Goal: Check status: Check status

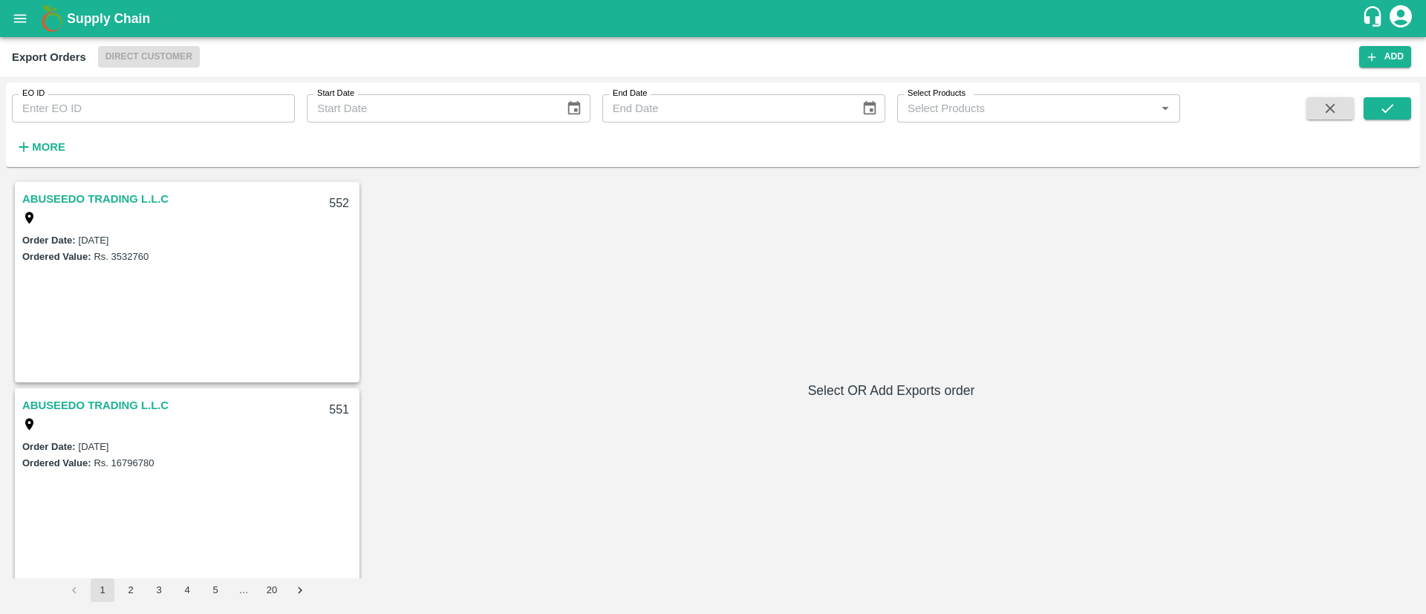
click at [154, 241] on div "Order Date : [DATE]" at bounding box center [187, 240] width 330 height 16
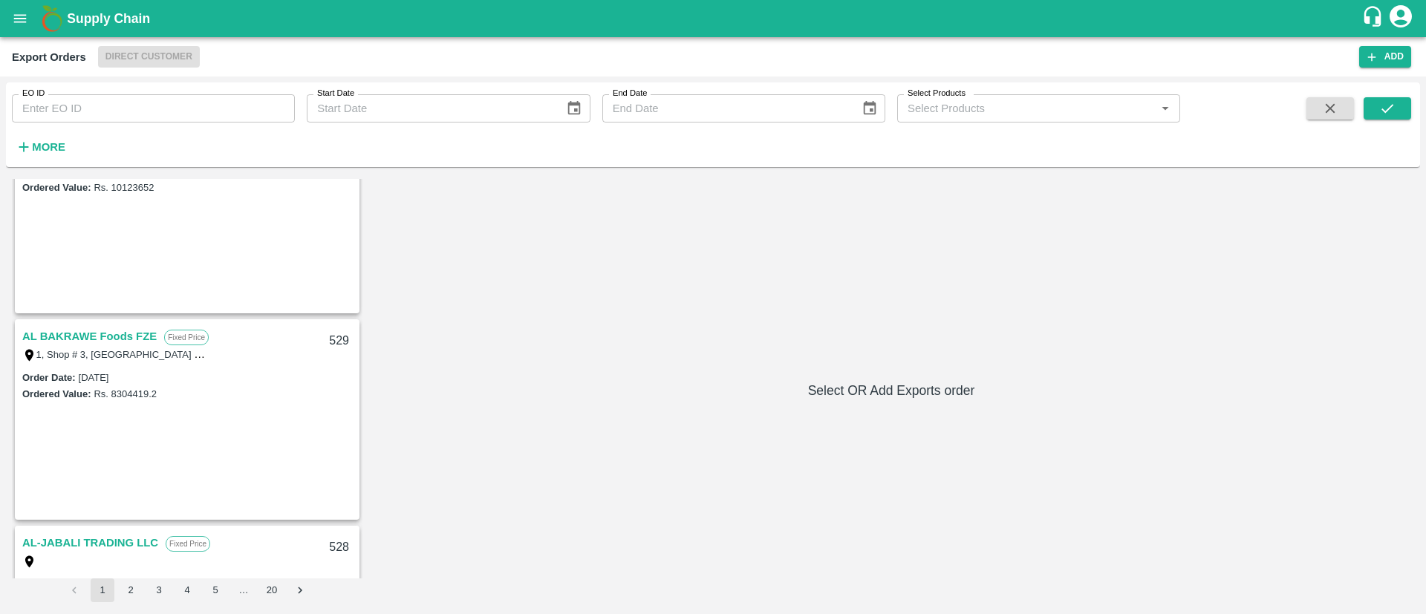
scroll to position [2726, 0]
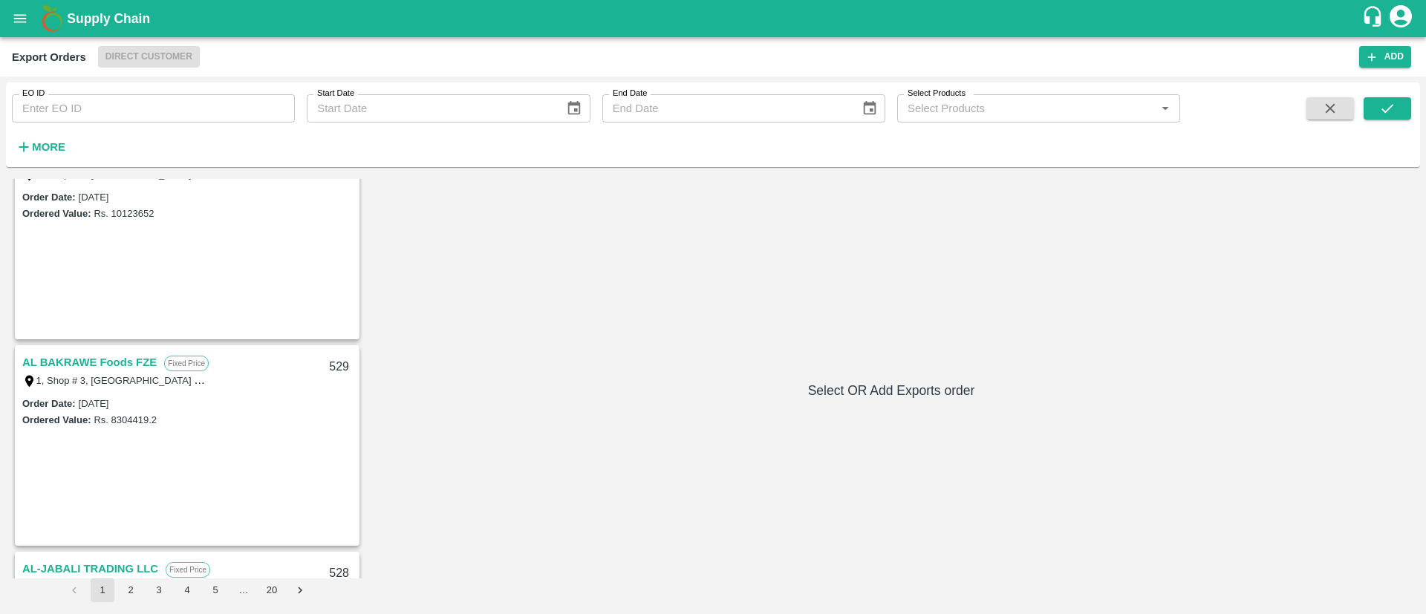
click at [111, 396] on div "Order Date : [DATE]" at bounding box center [187, 403] width 330 height 16
click at [78, 362] on link "AL BAKRAWE Foods FZE" at bounding box center [89, 362] width 134 height 19
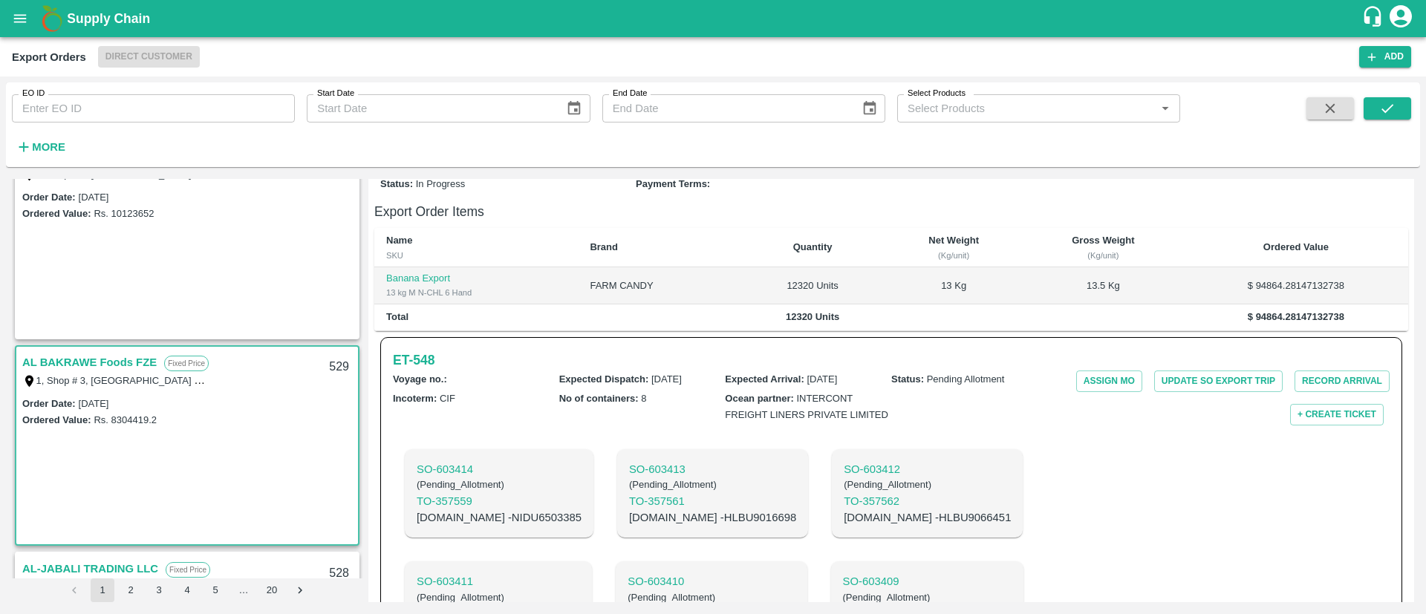
scroll to position [272, 0]
click at [443, 460] on p "SO- 603414" at bounding box center [499, 468] width 165 height 16
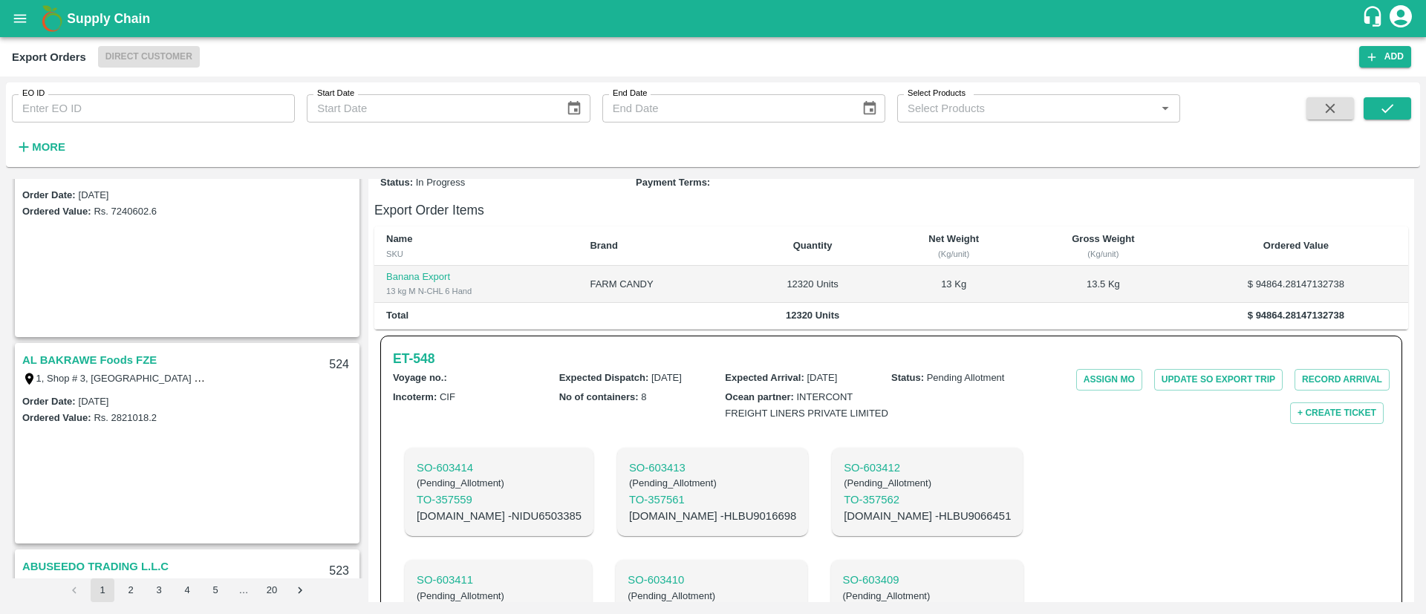
scroll to position [0, 0]
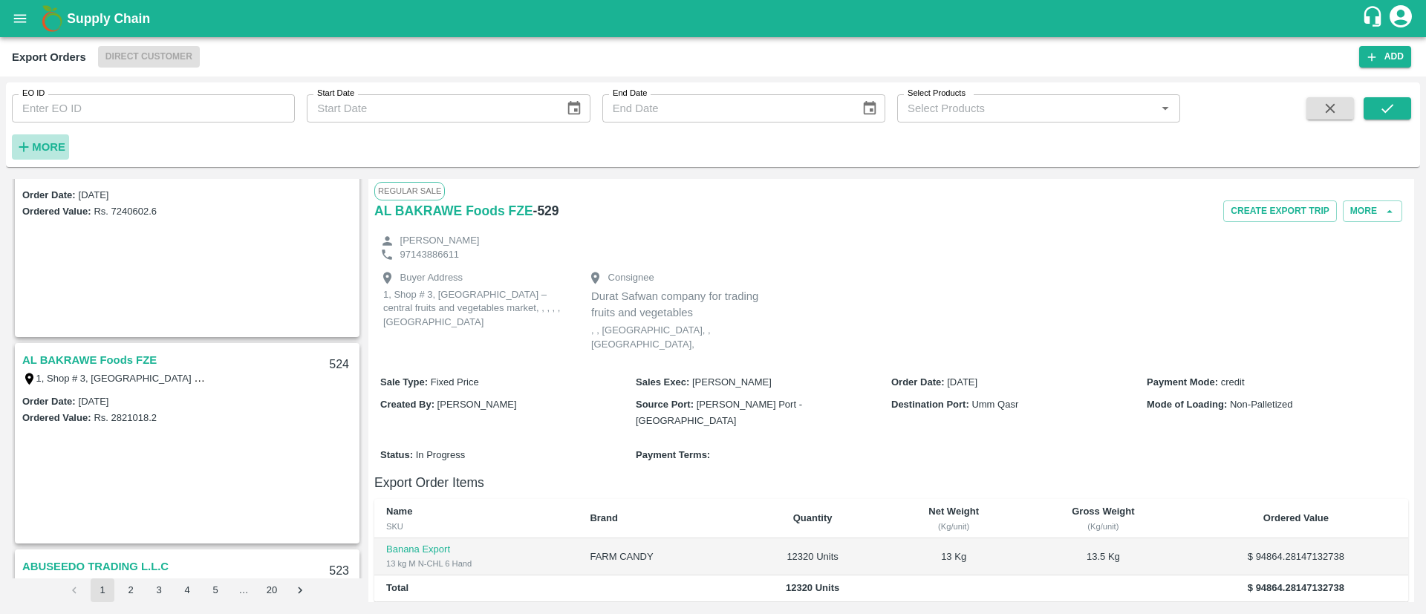
click at [42, 154] on h6 "More" at bounding box center [48, 146] width 33 height 19
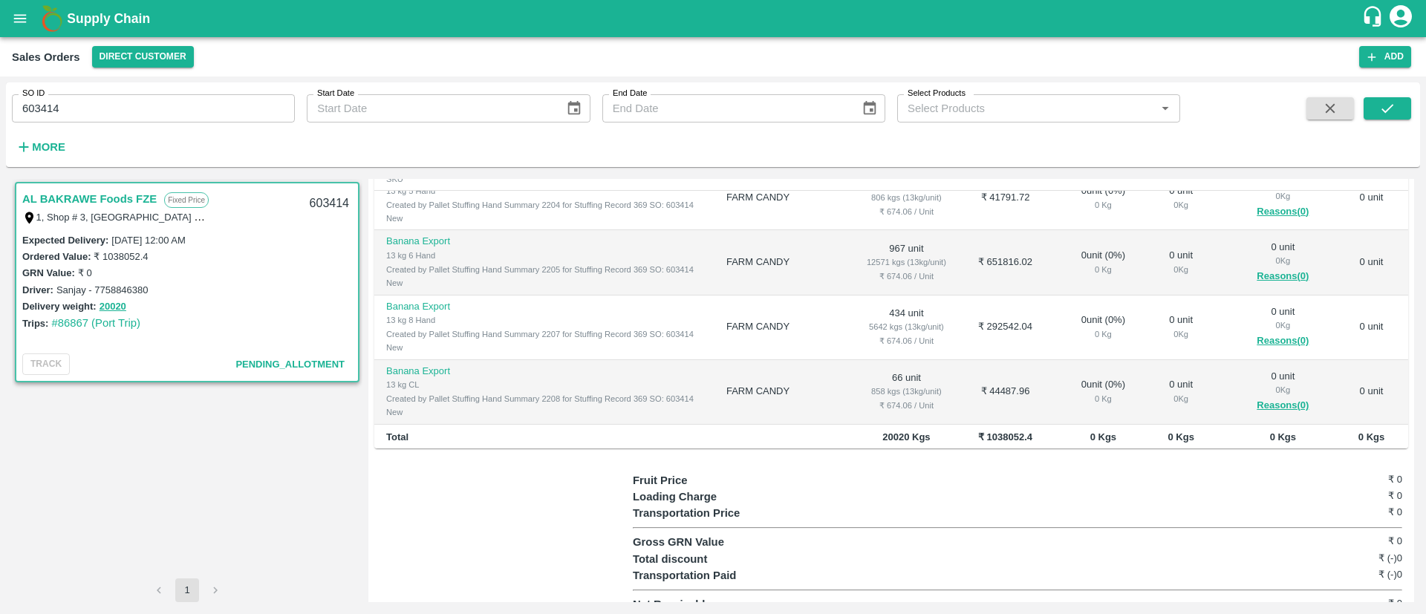
scroll to position [92, 0]
drag, startPoint x: 62, startPoint y: 107, endPoint x: 0, endPoint y: 108, distance: 62.4
click at [0, 108] on div "SO ID 603414 SO ID Start Date Start Date End Date End Date Select Products Sele…" at bounding box center [713, 345] width 1426 height 538
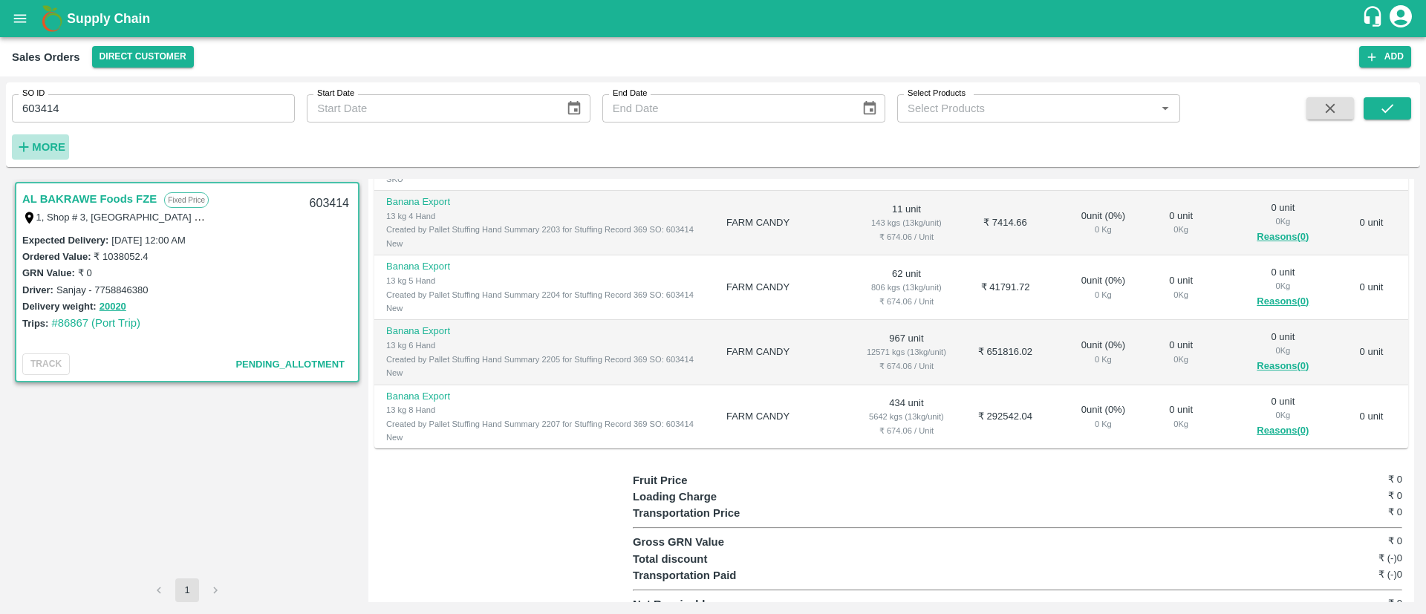
click at [37, 150] on strong "More" at bounding box center [48, 147] width 33 height 12
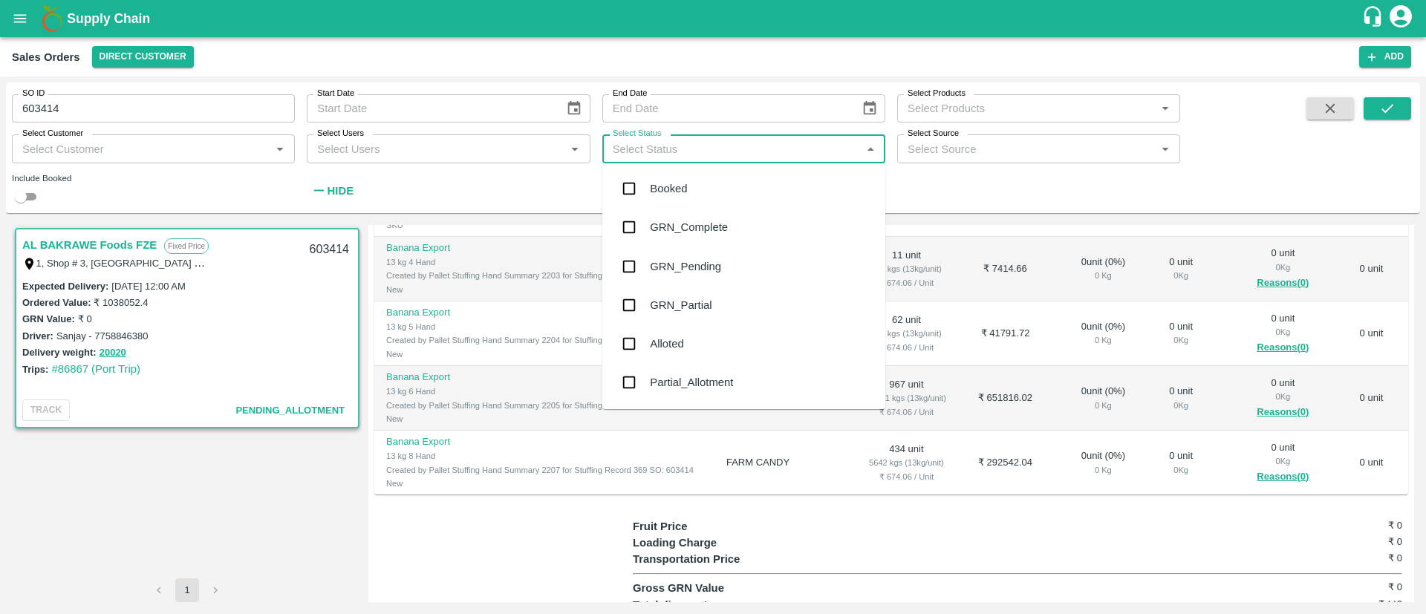
click at [784, 149] on input "Select Status" at bounding box center [731, 148] width 249 height 19
click at [688, 203] on div "Booked" at bounding box center [743, 188] width 283 height 39
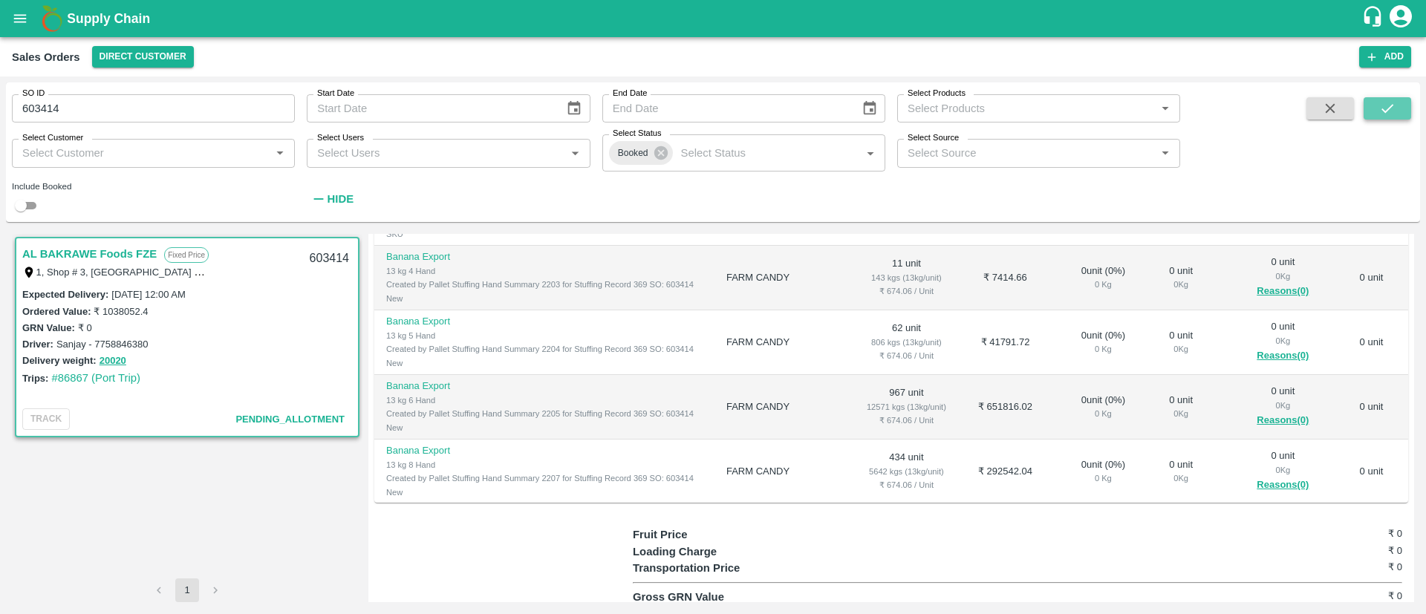
click at [1381, 105] on icon "submit" at bounding box center [1387, 108] width 16 height 16
click at [181, 116] on input "603414" at bounding box center [153, 108] width 283 height 28
type input "603414"
click at [1381, 103] on icon "submit" at bounding box center [1387, 108] width 16 height 16
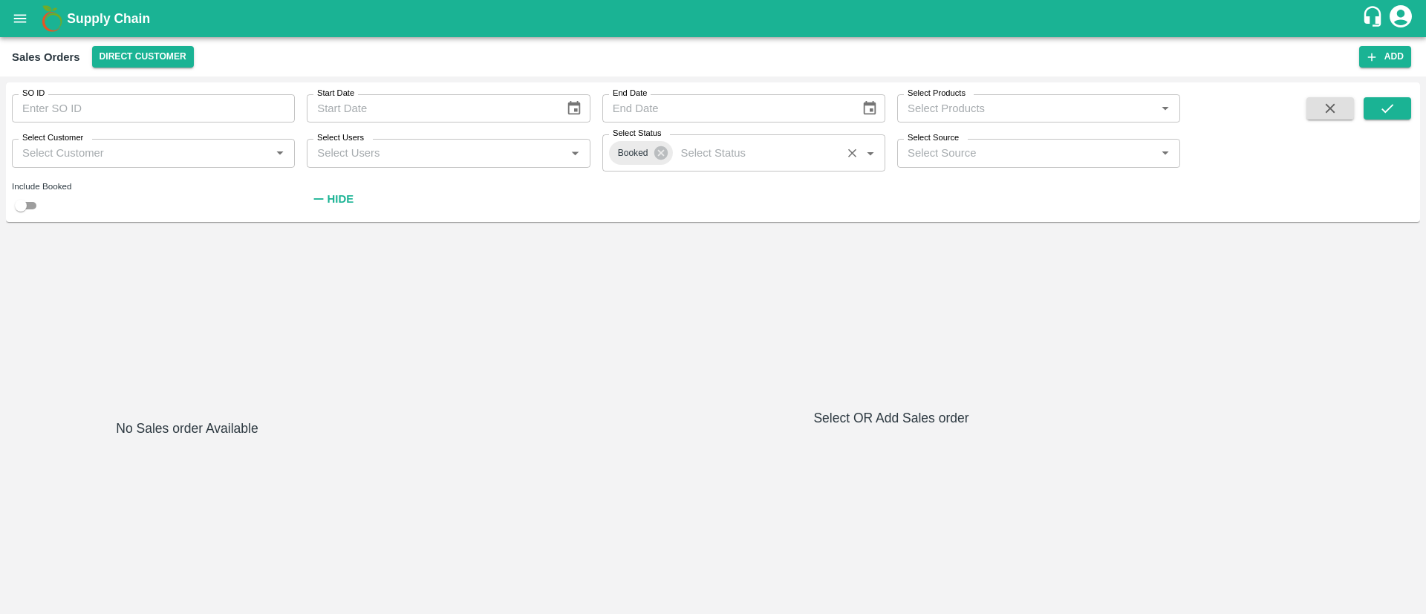
click at [772, 153] on input "Select Status" at bounding box center [756, 152] width 162 height 19
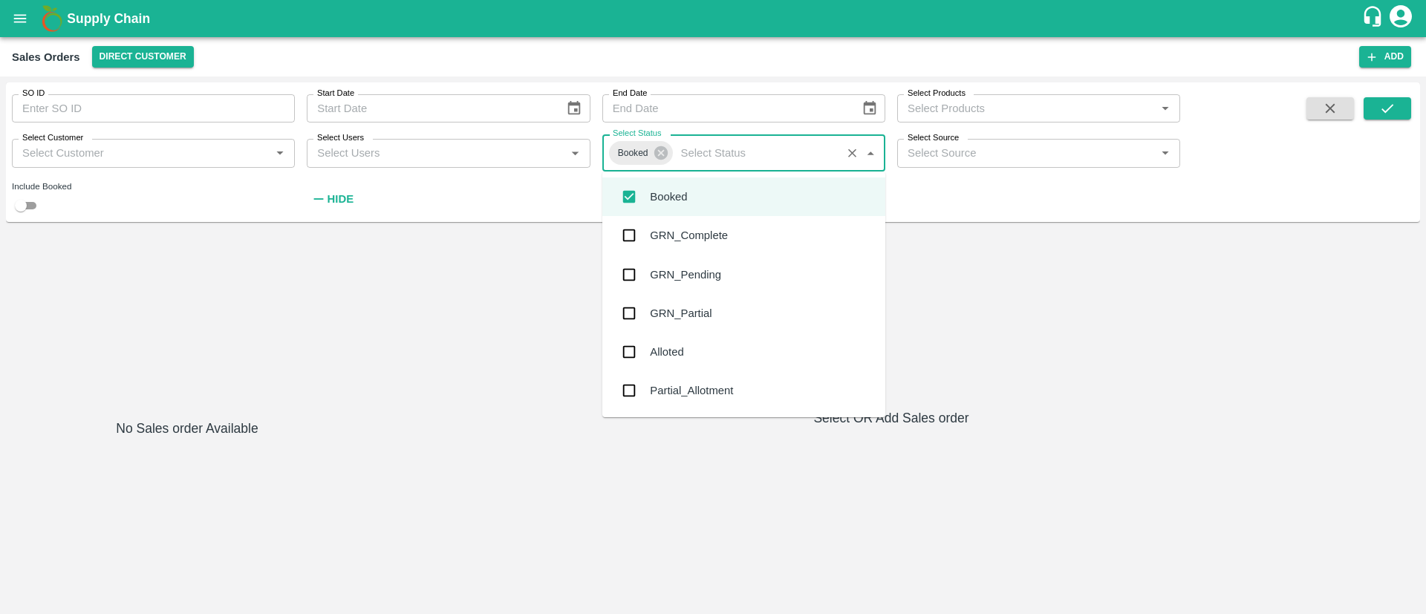
click at [665, 237] on div "GRN_Complete" at bounding box center [689, 235] width 78 height 16
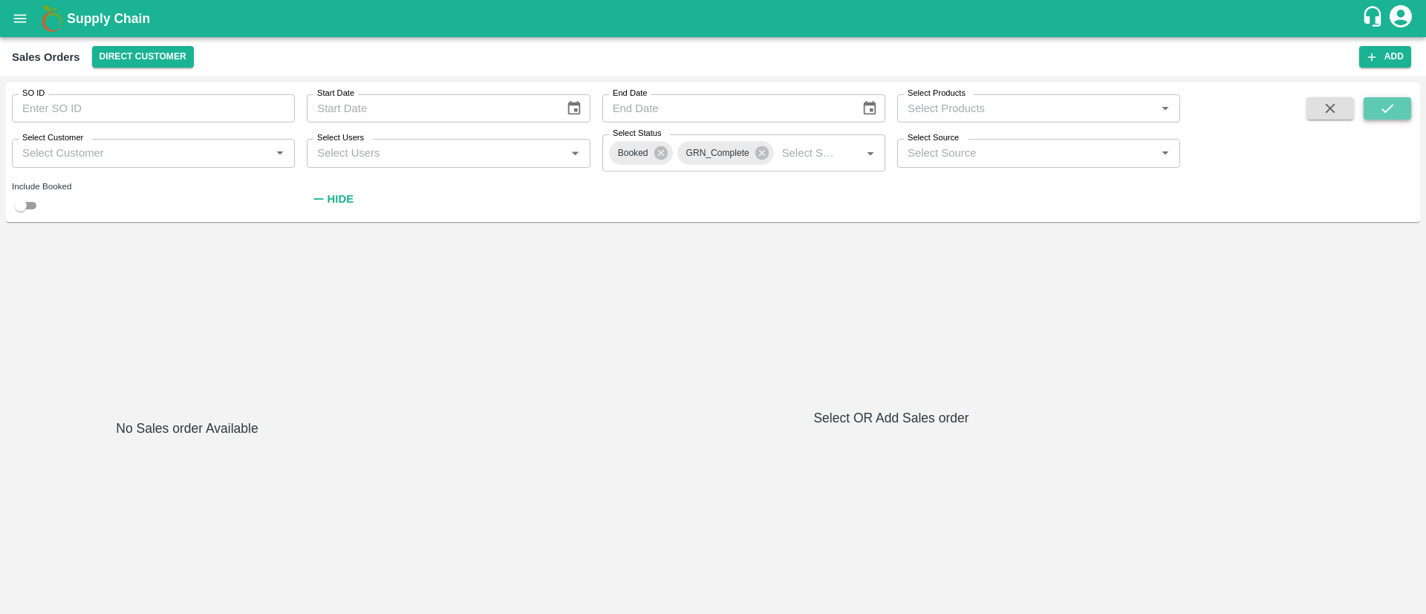
click at [1394, 114] on icon "submit" at bounding box center [1387, 108] width 16 height 16
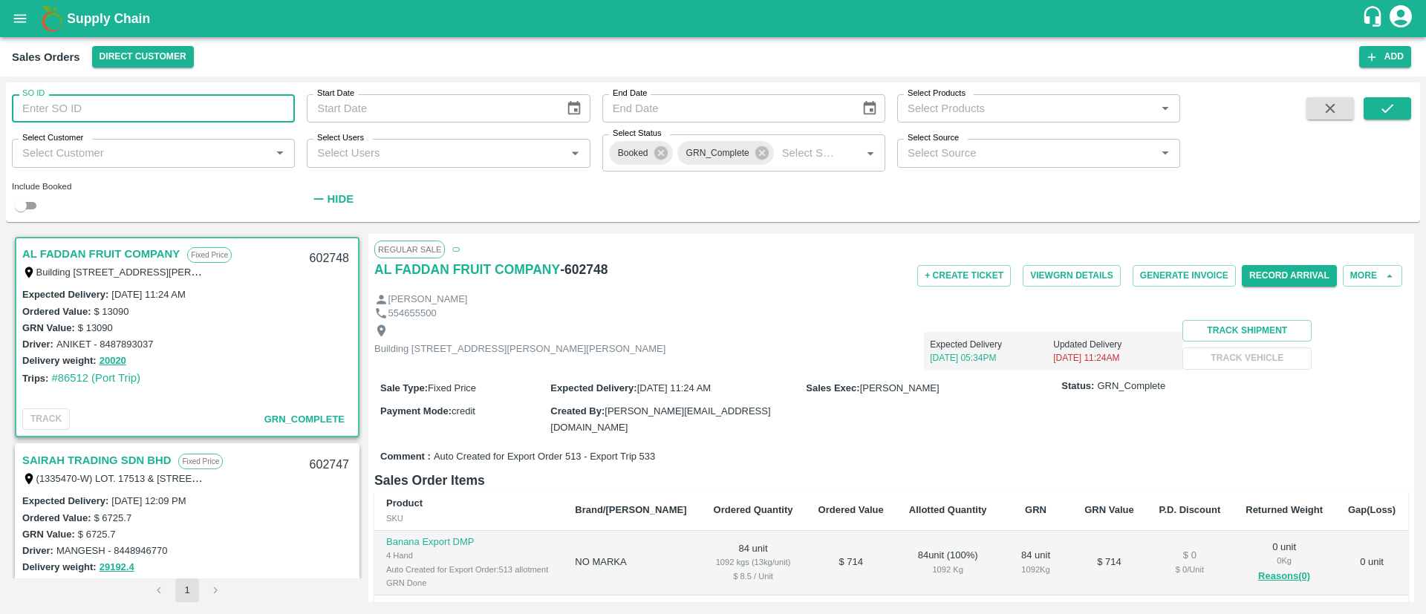
click at [150, 117] on input "SO ID" at bounding box center [153, 108] width 283 height 28
type input "602390"
click at [1392, 114] on icon "submit" at bounding box center [1387, 108] width 16 height 16
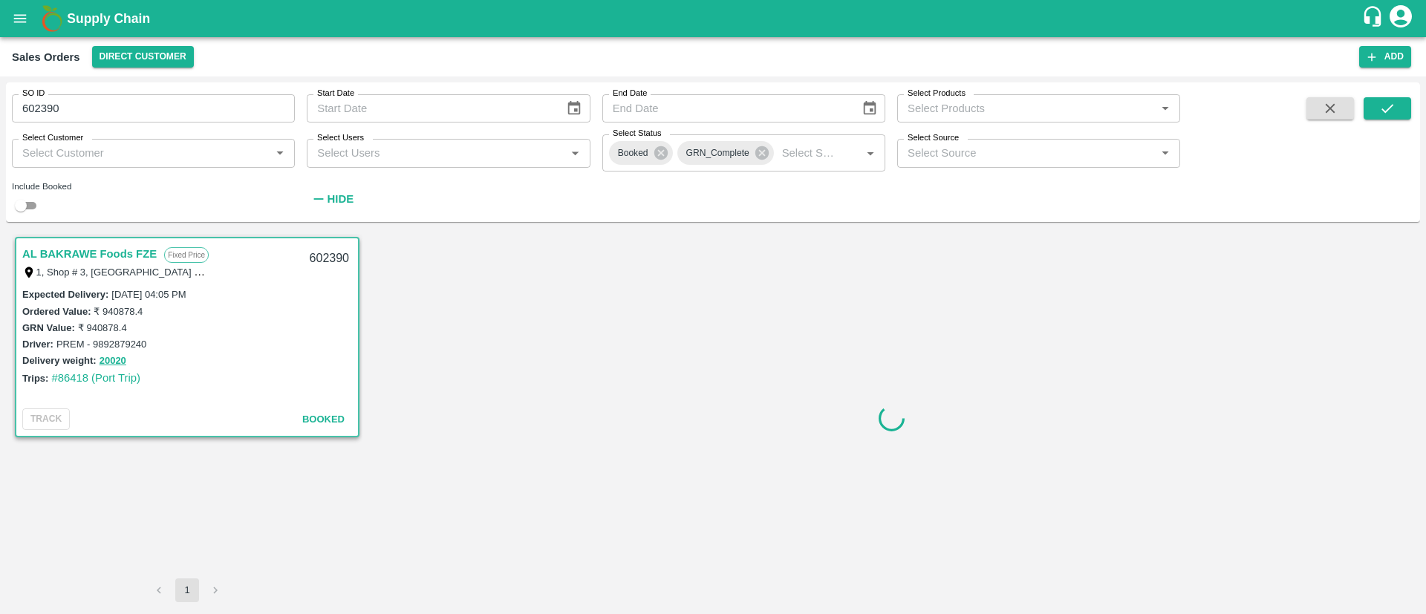
click at [86, 251] on link "AL BAKRAWE Foods FZE" at bounding box center [89, 253] width 134 height 19
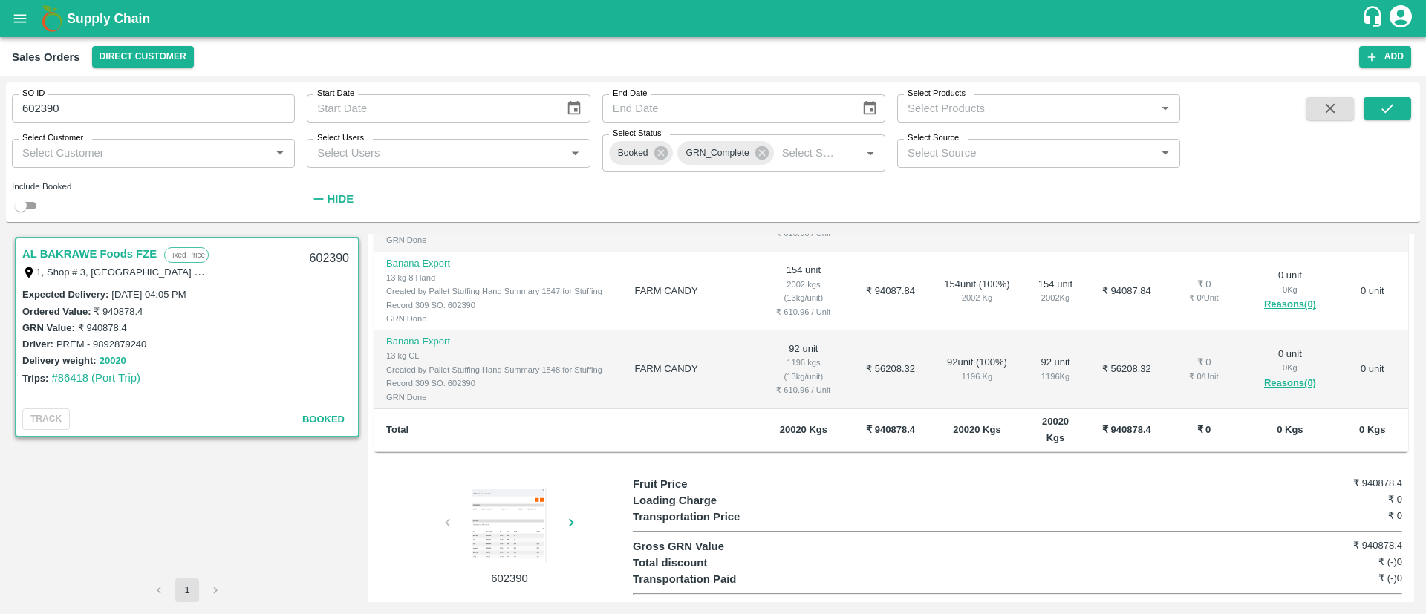
scroll to position [318, 0]
